Goal: Task Accomplishment & Management: Complete application form

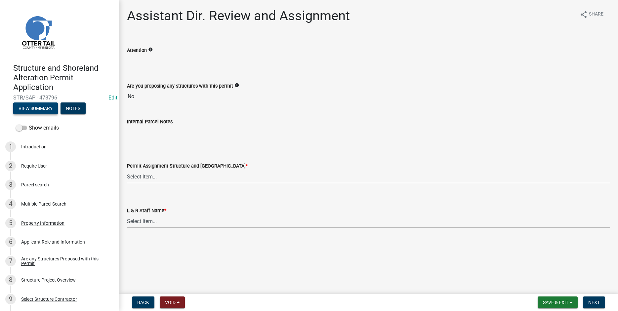
click at [35, 108] on button "View Summary" at bounding box center [35, 109] width 45 height 12
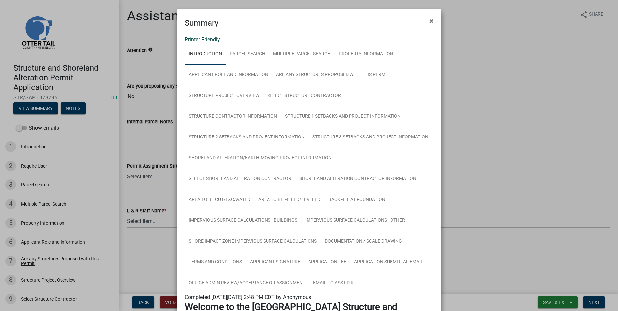
click at [193, 40] on link "Printer Friendly" at bounding box center [202, 39] width 35 height 6
click at [428, 21] on button "×" at bounding box center [431, 21] width 15 height 19
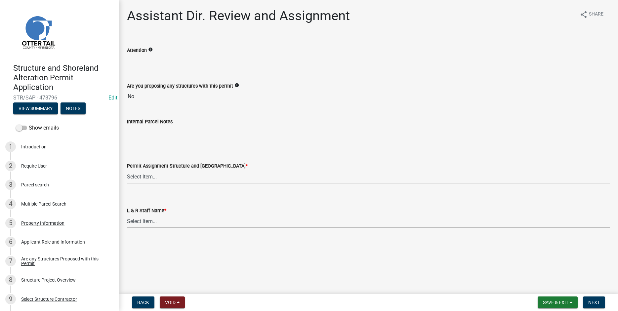
click at [127, 170] on select "Select Item... Alexis Newark (anewark@ottertailcounty.gov) Amy Busko (abusko@ot…" at bounding box center [368, 177] width 483 height 14
click option "[PERSON_NAME] ([EMAIL_ADDRESS][DOMAIN_NAME])" at bounding box center [0, 0] width 0 height 0
select select "587f38f5-c90e-4c12-9e10-d3e23909bbca"
click at [127, 215] on select "Select Item... Alexis Newark Amy Busko Andrea Perales Brittany Tollefson Christ…" at bounding box center [368, 222] width 483 height 14
click option "Kyle Westergard" at bounding box center [0, 0] width 0 height 0
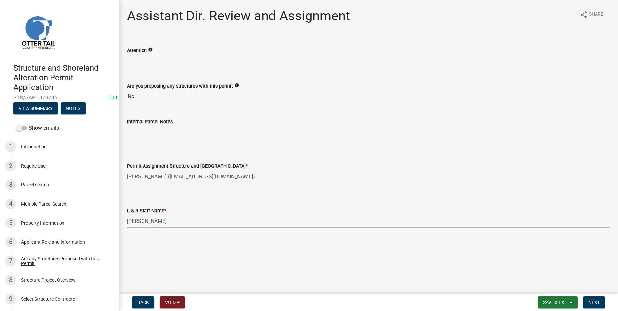
select select "b1ab52ec-9759-48a2-a5bb-a8b7da6cd639"
click at [589, 303] on span "Next" at bounding box center [594, 302] width 12 height 5
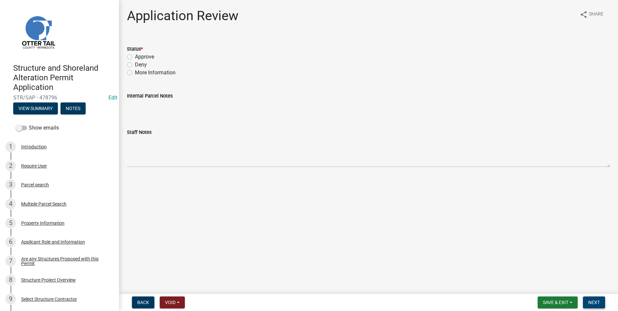
click at [592, 306] on button "Next" at bounding box center [594, 303] width 22 height 12
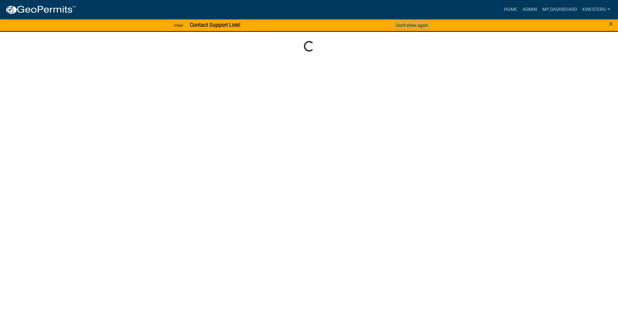
click at [413, 24] on button "Don't show again" at bounding box center [412, 25] width 37 height 11
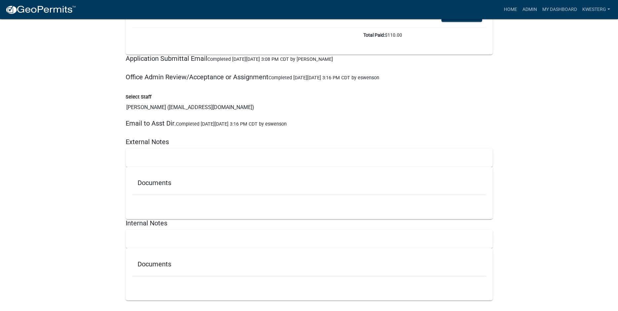
scroll to position [8293, 0]
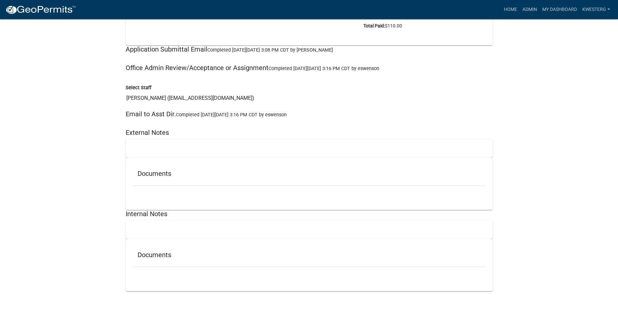
drag, startPoint x: 612, startPoint y: 302, endPoint x: 609, endPoint y: 278, distance: 24.4
